Goal: Information Seeking & Learning: Learn about a topic

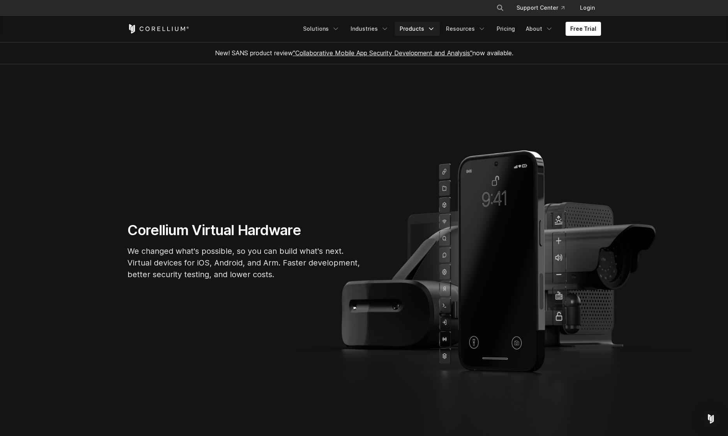
click at [423, 26] on link "Products" at bounding box center [417, 29] width 45 height 14
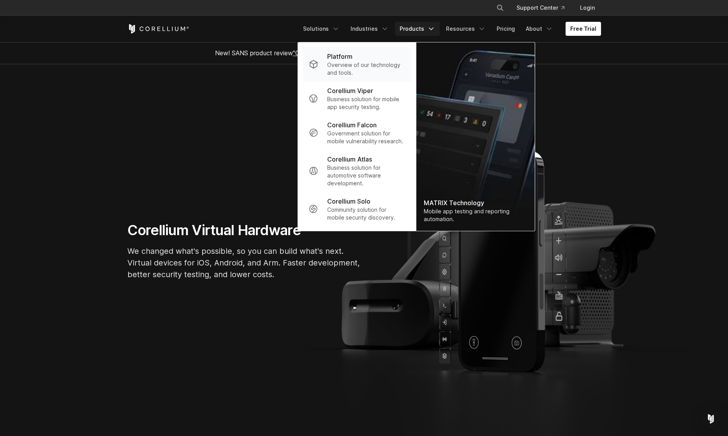
click at [372, 66] on p "Overview of our technology and tools." at bounding box center [366, 69] width 78 height 16
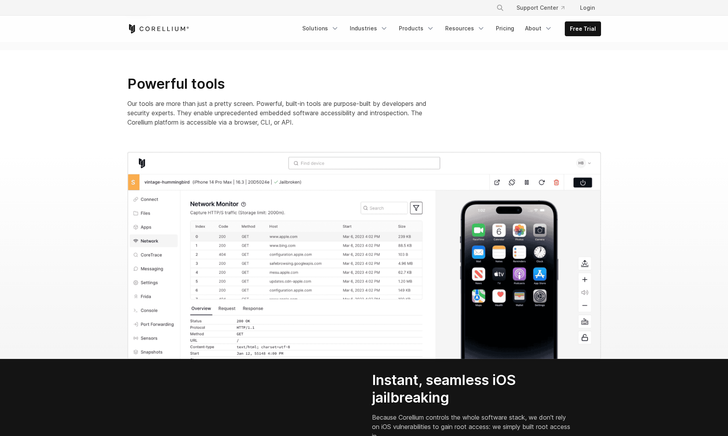
scroll to position [756, 0]
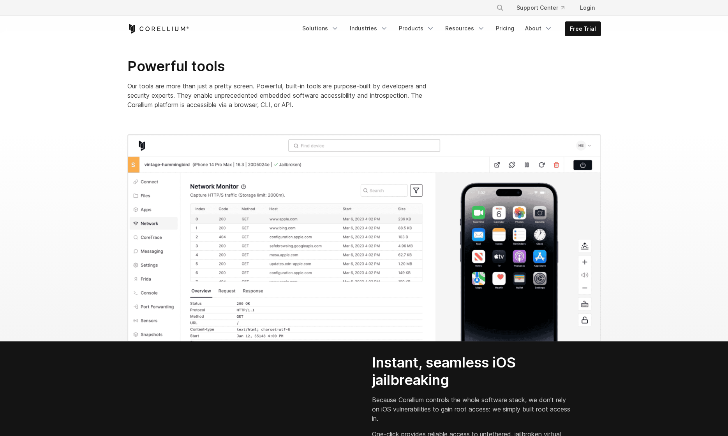
click at [437, 81] on p "Our tools are more than just a pretty screen. Powerful, built-in tools are purp…" at bounding box center [283, 95] width 312 height 28
click at [422, 30] on link "Products" at bounding box center [416, 28] width 45 height 14
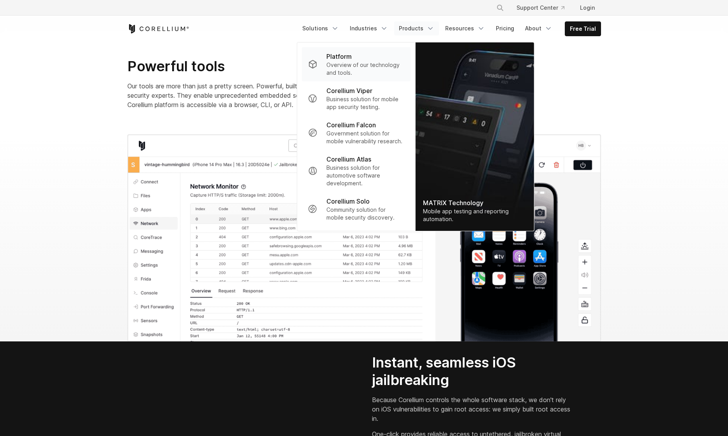
click at [392, 57] on div "Platform" at bounding box center [365, 56] width 78 height 9
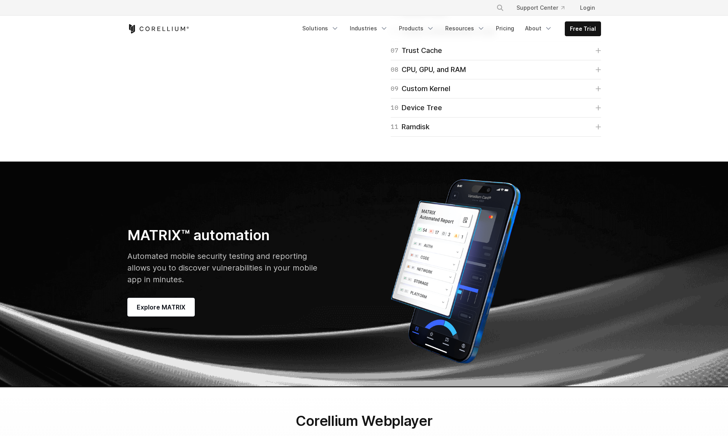
scroll to position [2079, 0]
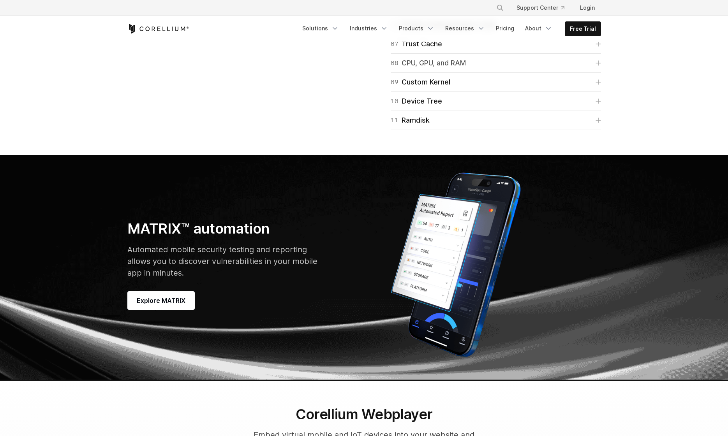
click at [583, 69] on link "08 CPU, GPU, and RAM" at bounding box center [496, 63] width 210 height 11
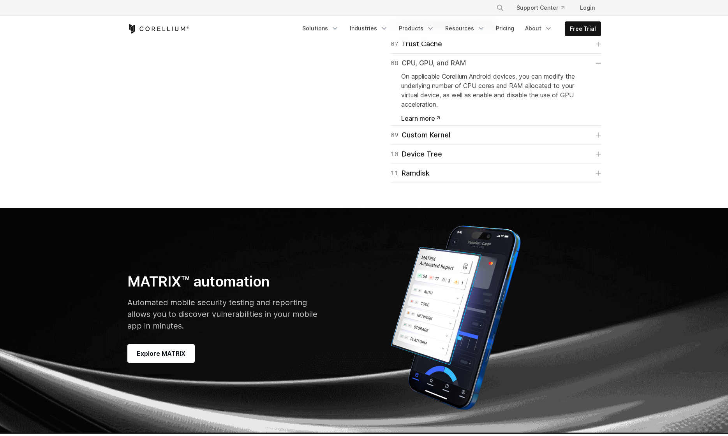
click at [583, 69] on link "08 CPU, GPU, and RAM" at bounding box center [496, 63] width 210 height 11
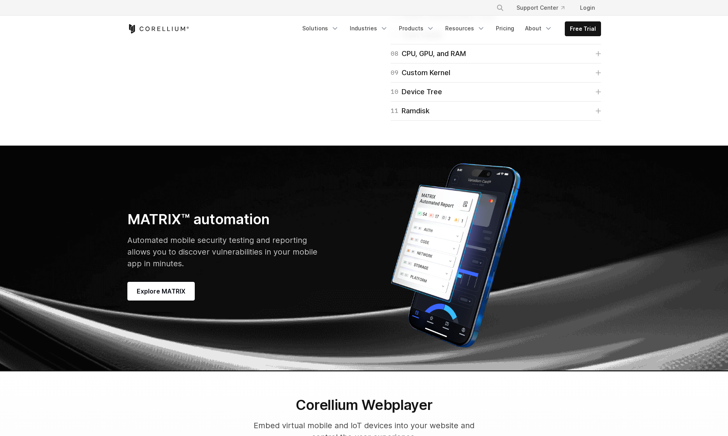
scroll to position [2094, 0]
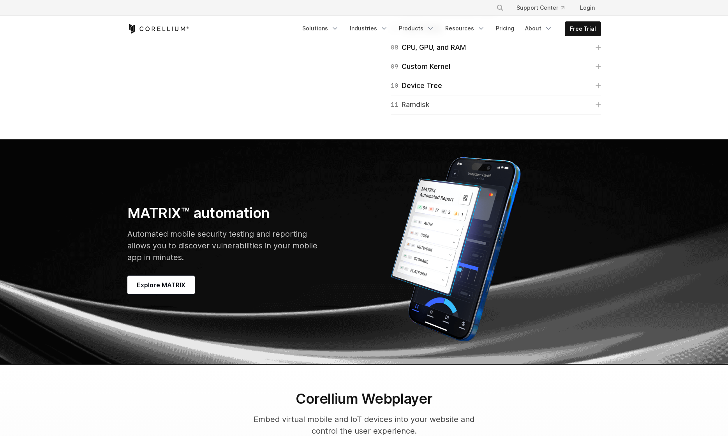
click at [579, 110] on link "11 Ramdisk" at bounding box center [496, 104] width 210 height 11
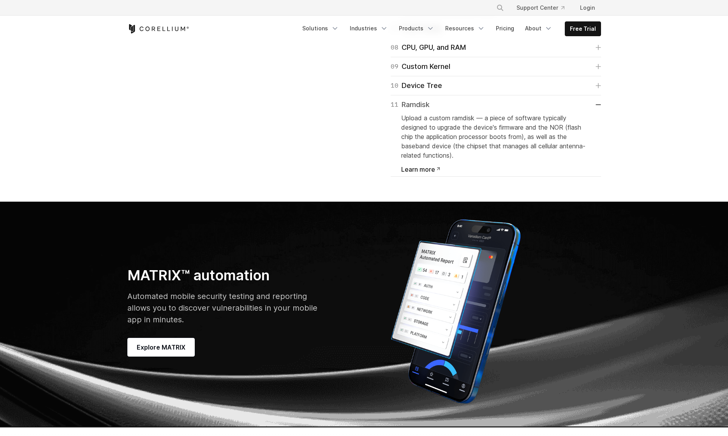
click at [579, 110] on link "11 Ramdisk" at bounding box center [496, 104] width 210 height 11
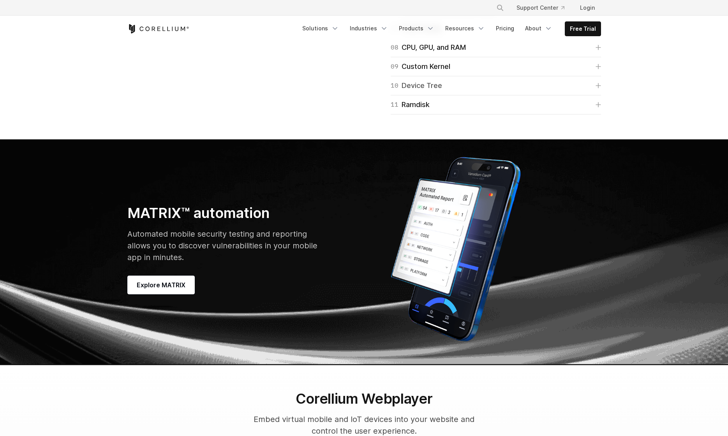
click at [575, 91] on link "10 Device Tree" at bounding box center [496, 85] width 210 height 11
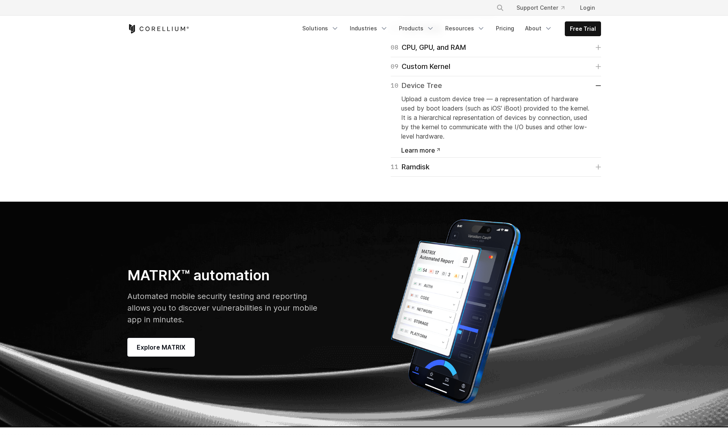
click at [575, 91] on link "10 Device Tree" at bounding box center [496, 85] width 210 height 11
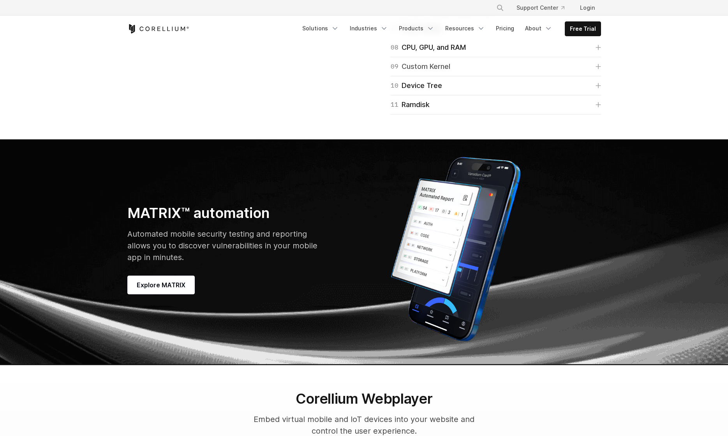
click at [571, 72] on link "09 Custom Kernel" at bounding box center [496, 66] width 210 height 11
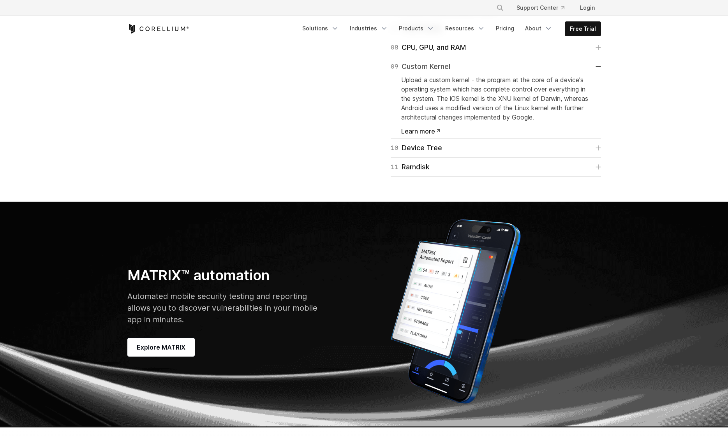
click at [571, 72] on link "09 Custom Kernel" at bounding box center [496, 66] width 210 height 11
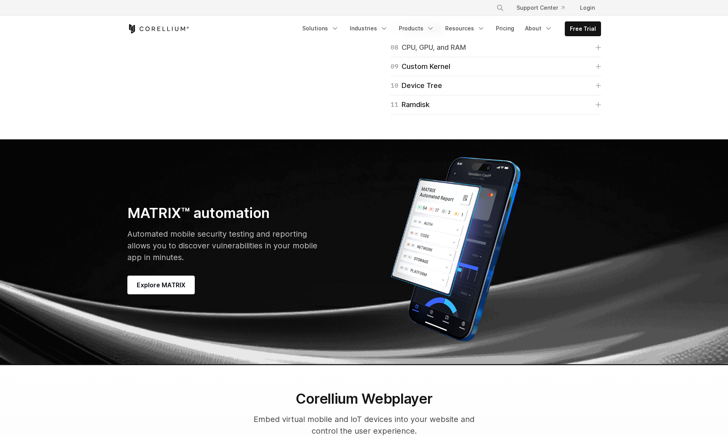
click at [570, 53] on link "08 CPU, GPU, and RAM" at bounding box center [496, 47] width 210 height 11
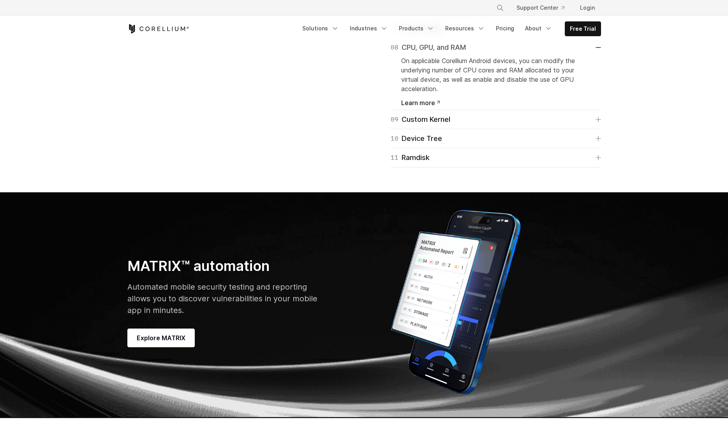
click at [570, 53] on link "08 CPU, GPU, and RAM" at bounding box center [496, 47] width 210 height 11
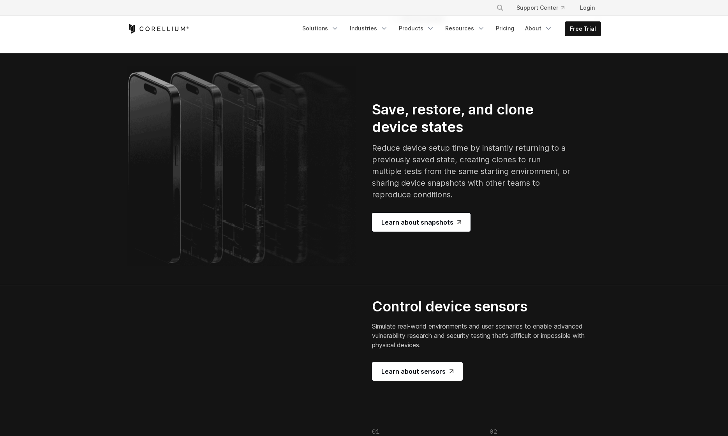
scroll to position [1209, 0]
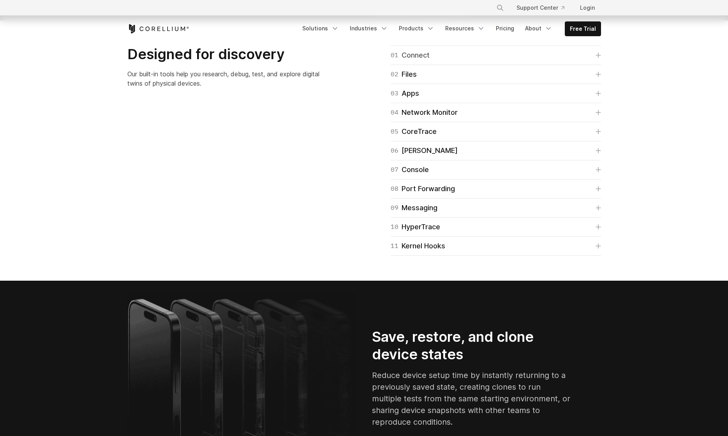
click at [587, 61] on link "01 Connect" at bounding box center [496, 55] width 210 height 11
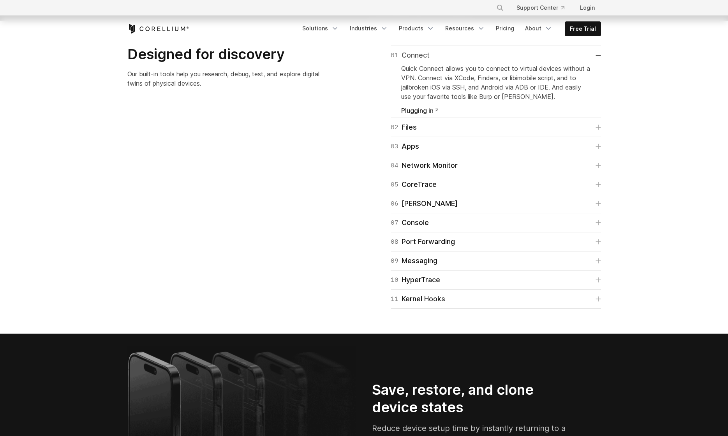
click at [587, 61] on link "01 Connect" at bounding box center [496, 55] width 210 height 11
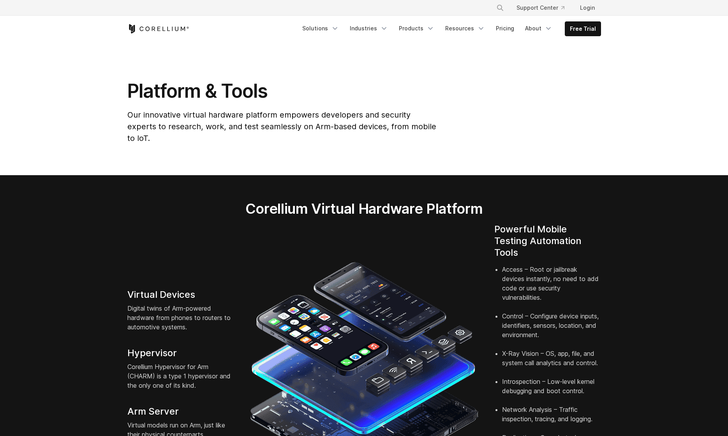
scroll to position [0, 0]
